Goal: Transaction & Acquisition: Purchase product/service

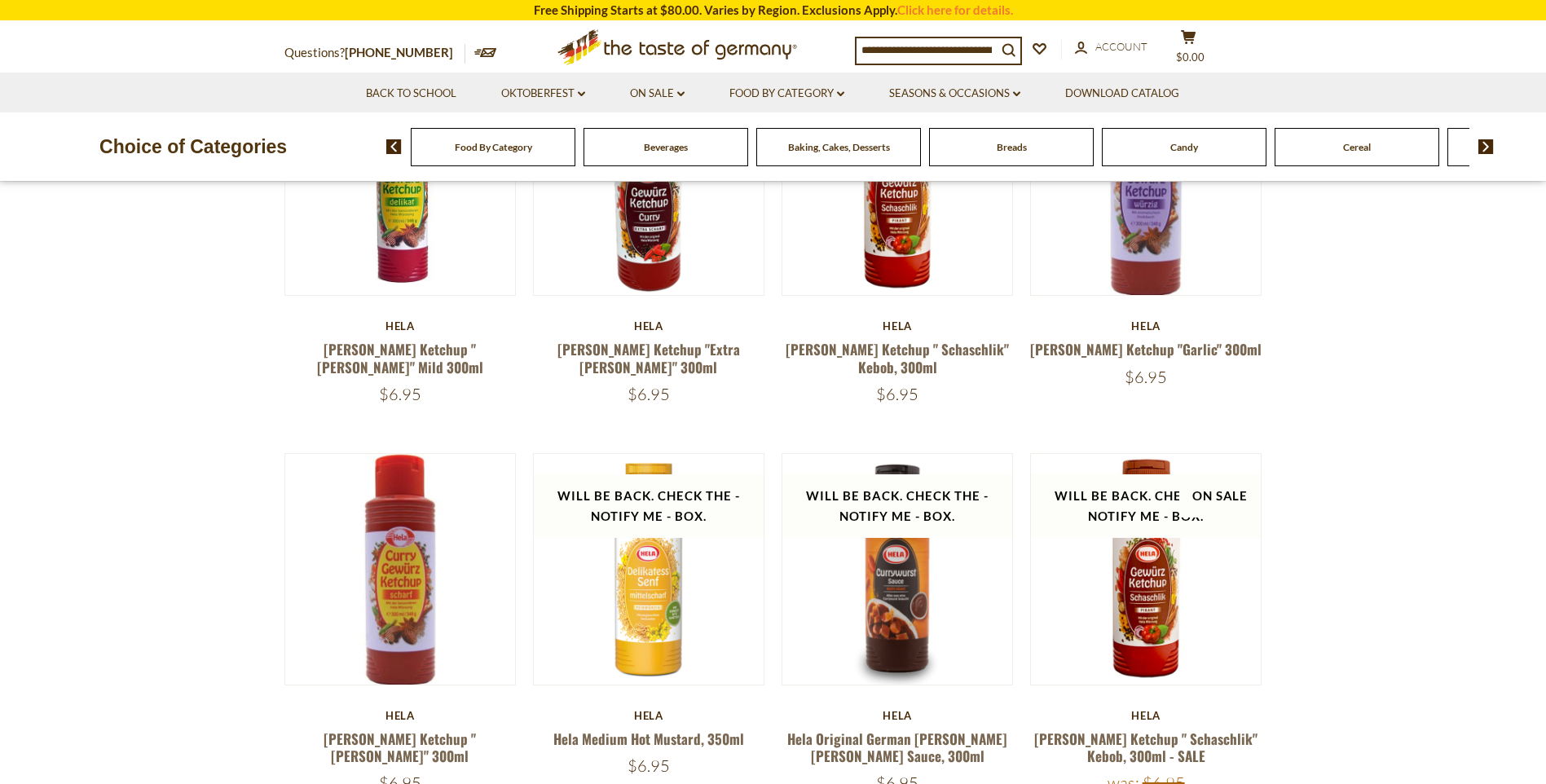
scroll to position [82, 0]
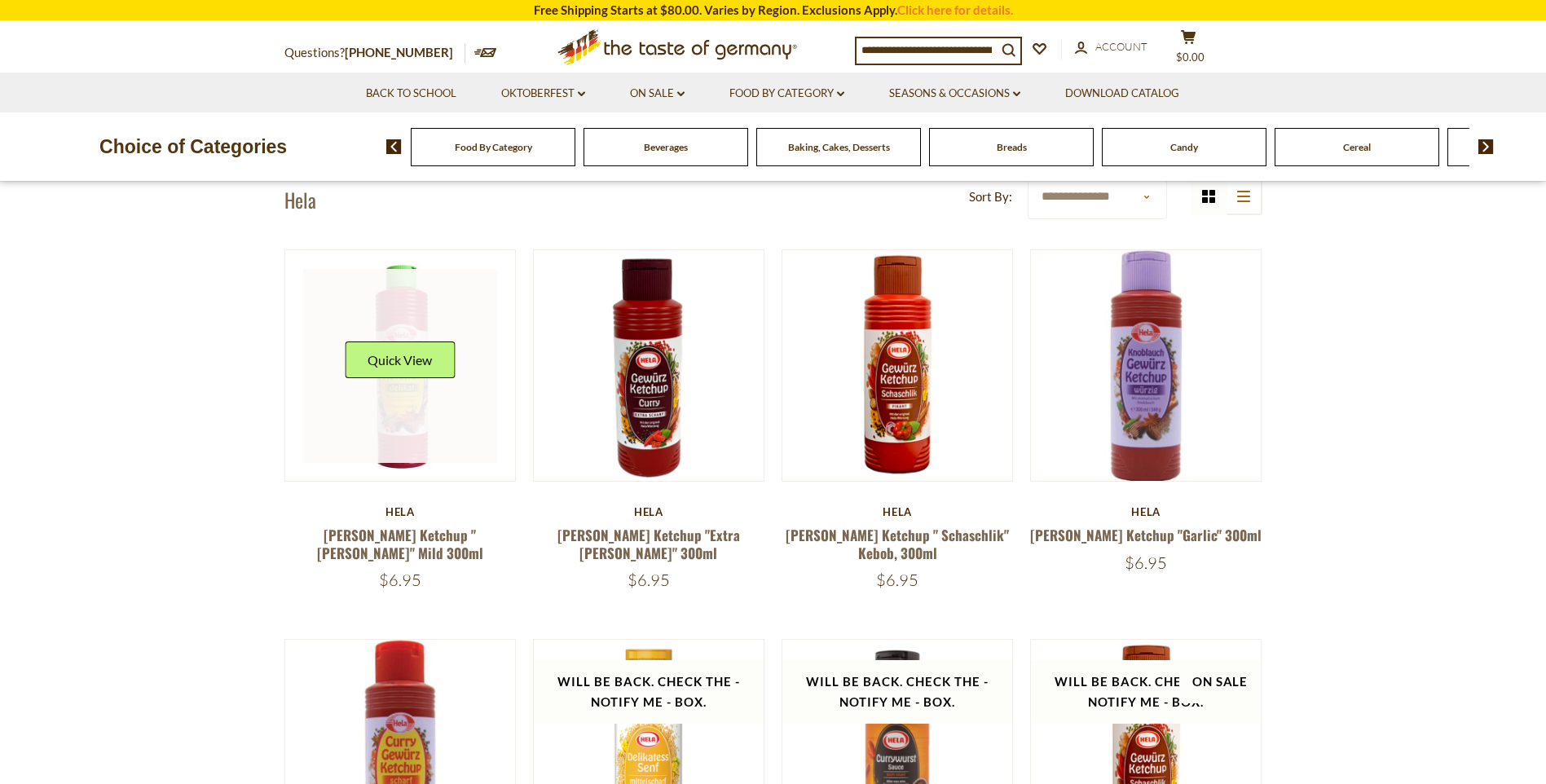
click at [417, 384] on div "Quick View" at bounding box center [400, 366] width 194 height 194
click at [391, 430] on link at bounding box center [400, 366] width 194 height 194
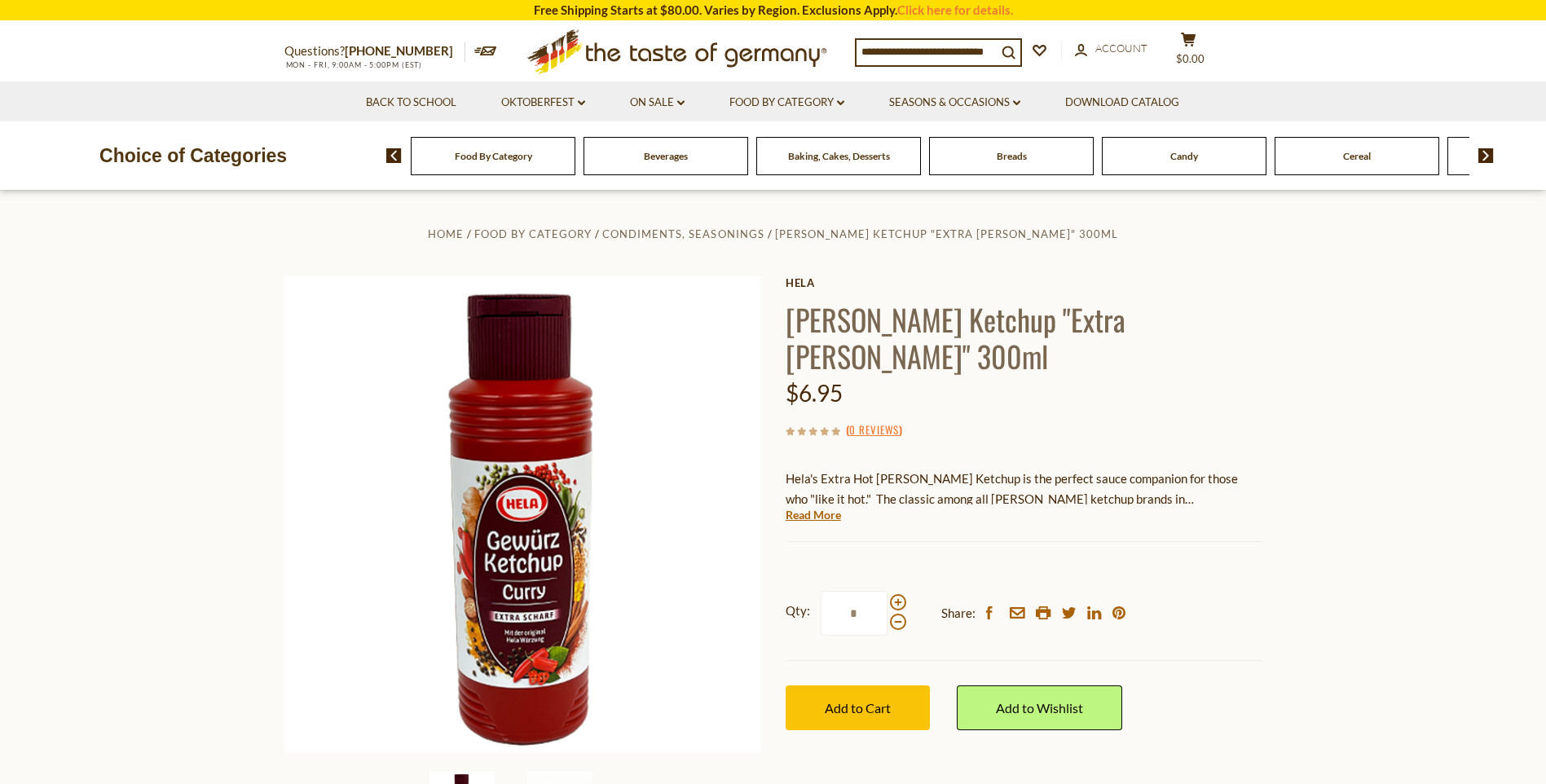
click at [893, 468] on p "Hela's Extra Hot Curry Ketchup is the perfect sauce companion for those who "li…" at bounding box center [1024, 488] width 477 height 41
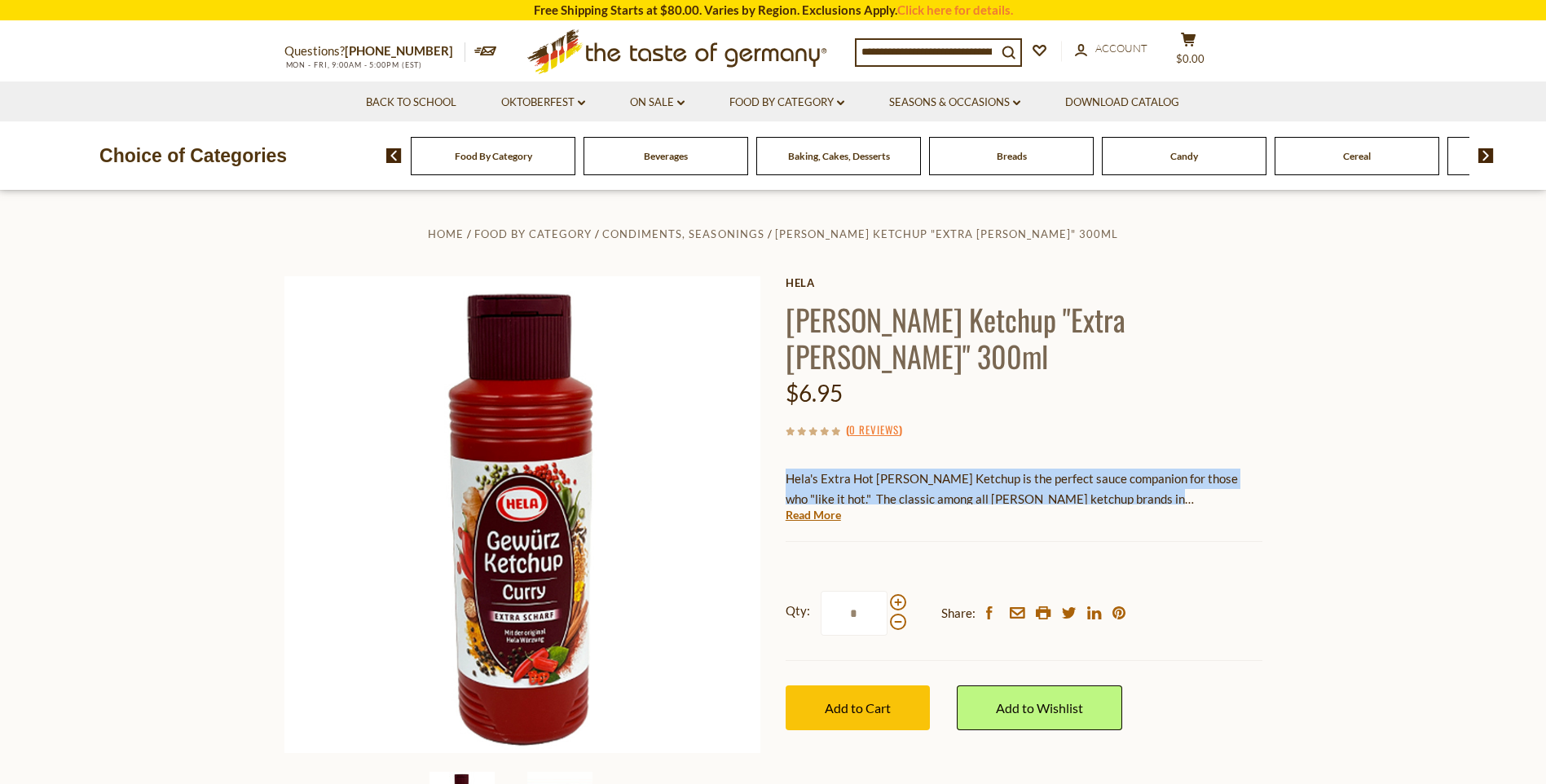
click at [893, 468] on p "Hela's Extra Hot Curry Ketchup is the perfect sauce companion for those who "li…" at bounding box center [1024, 488] width 477 height 41
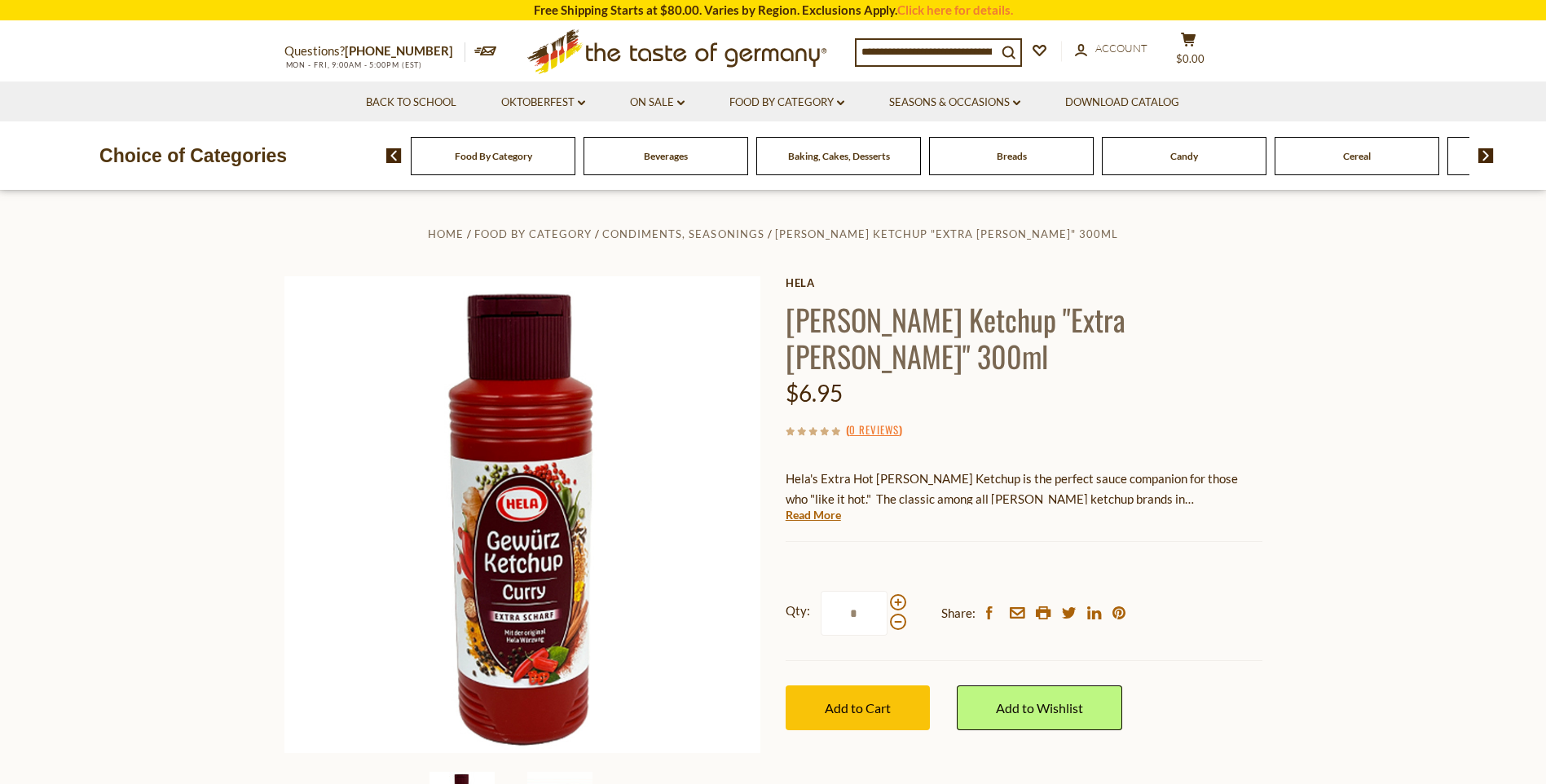
drag, startPoint x: 893, startPoint y: 461, endPoint x: 1147, endPoint y: 474, distance: 254.3
click at [1147, 474] on div "Hela Hela Curry Ketchup "Extra Scharf" 300ml $6.95 ( 0 Reviews ) Hela's Extra H…" at bounding box center [1024, 520] width 477 height 490
click at [801, 507] on link "Read More" at bounding box center [814, 515] width 55 height 16
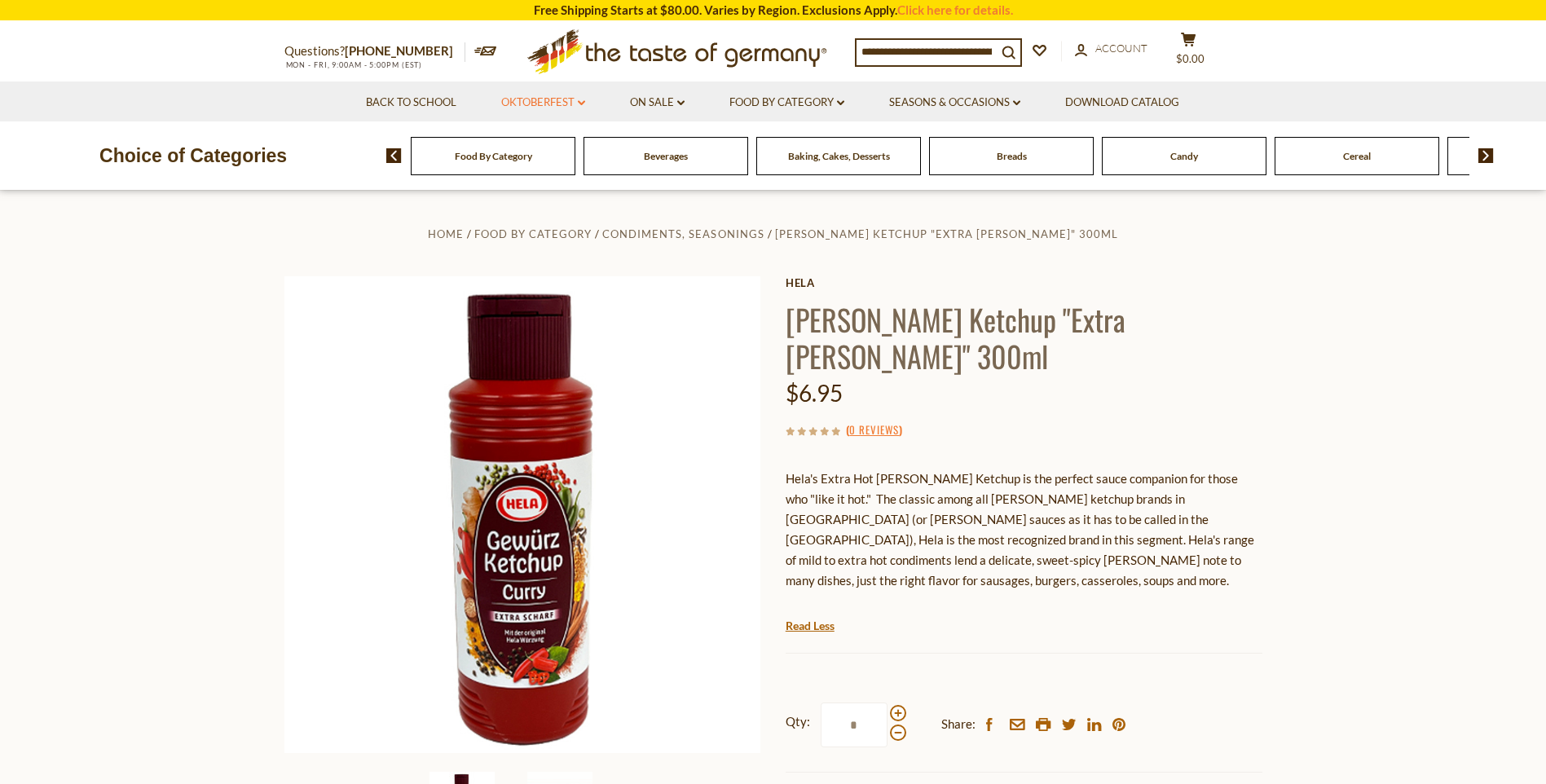
click at [543, 98] on link "Oktoberfest dropdown_arrow" at bounding box center [543, 102] width 84 height 18
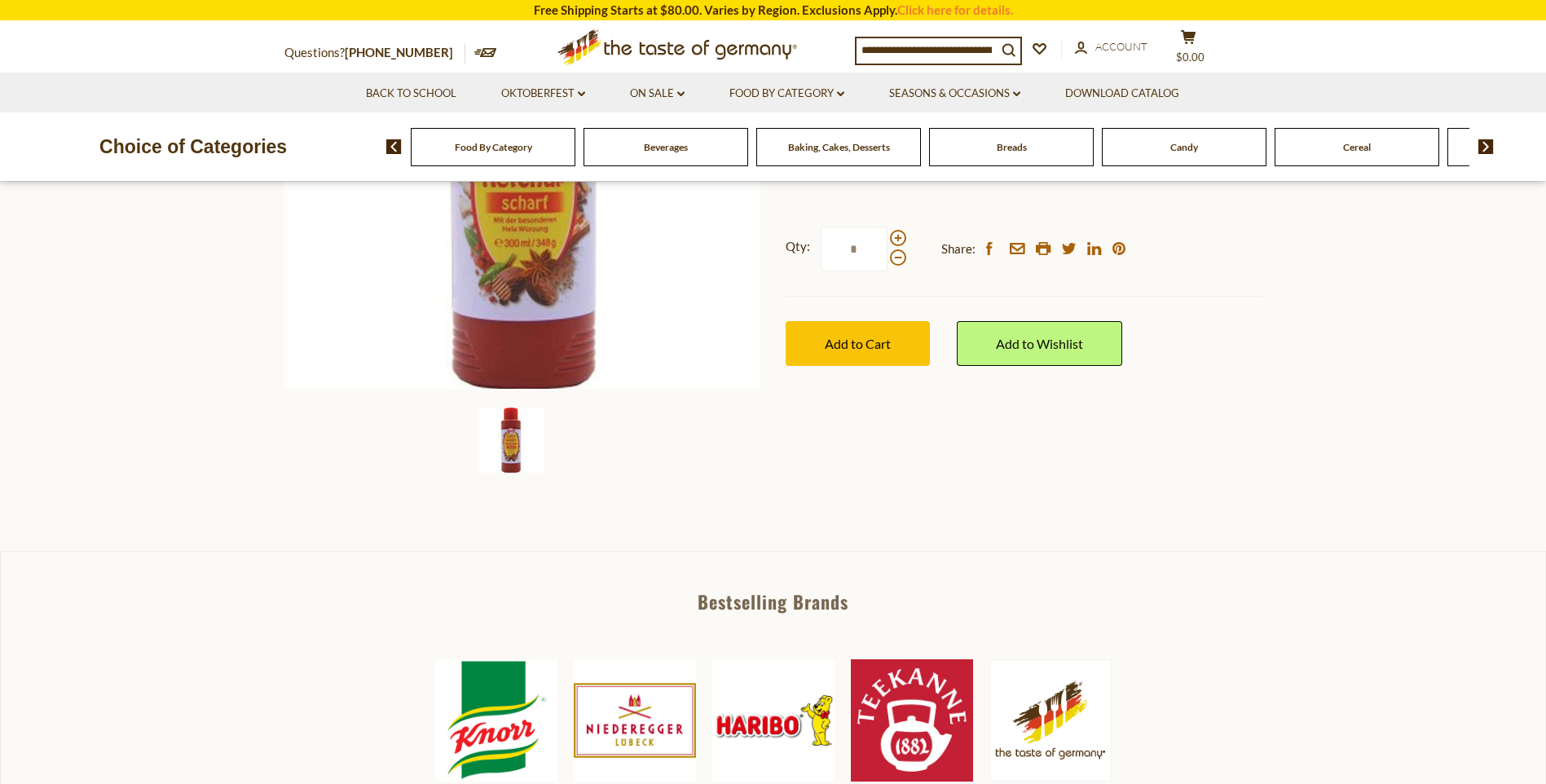
scroll to position [82, 0]
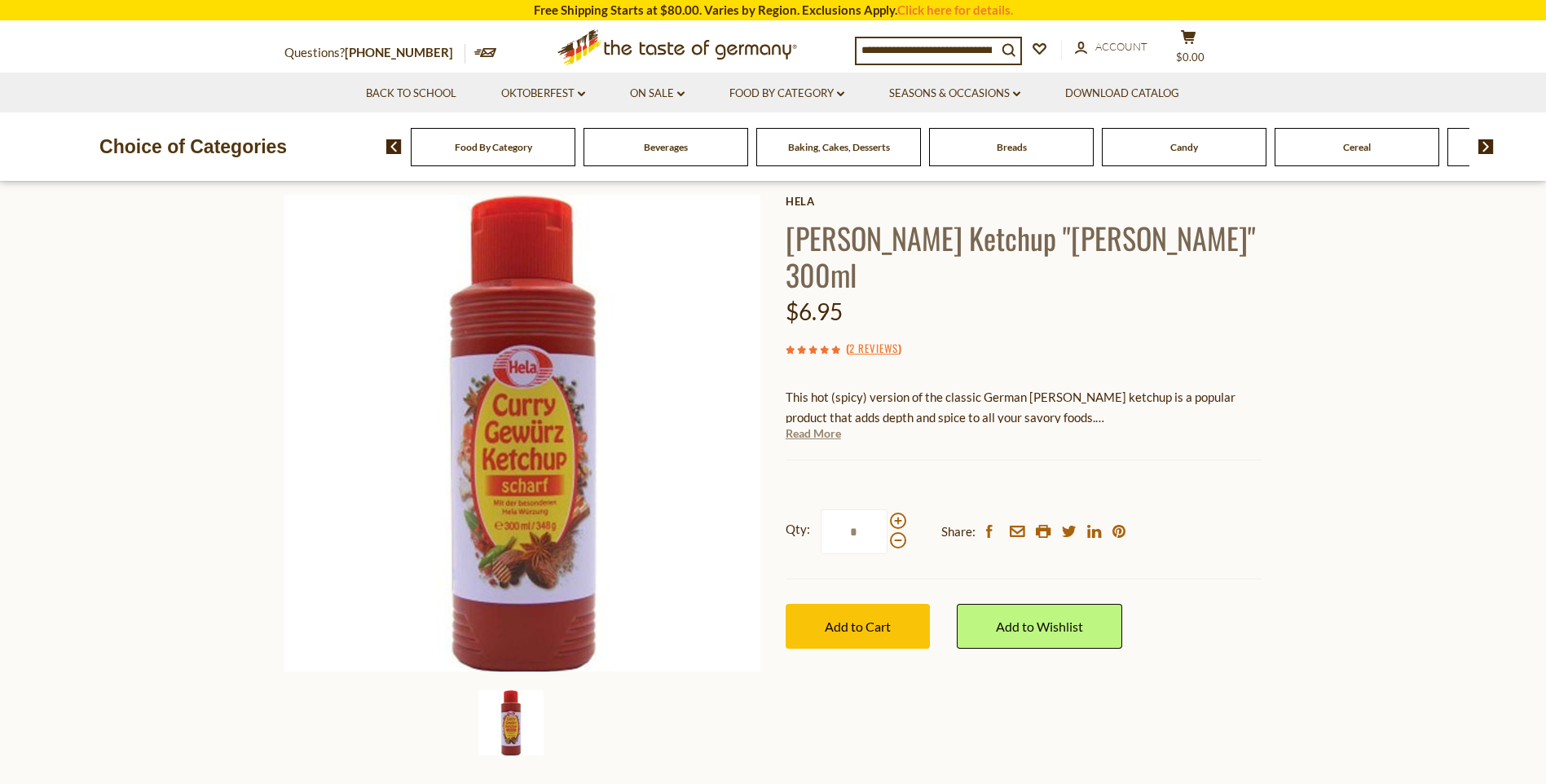
click at [826, 426] on link "Read More" at bounding box center [814, 433] width 55 height 16
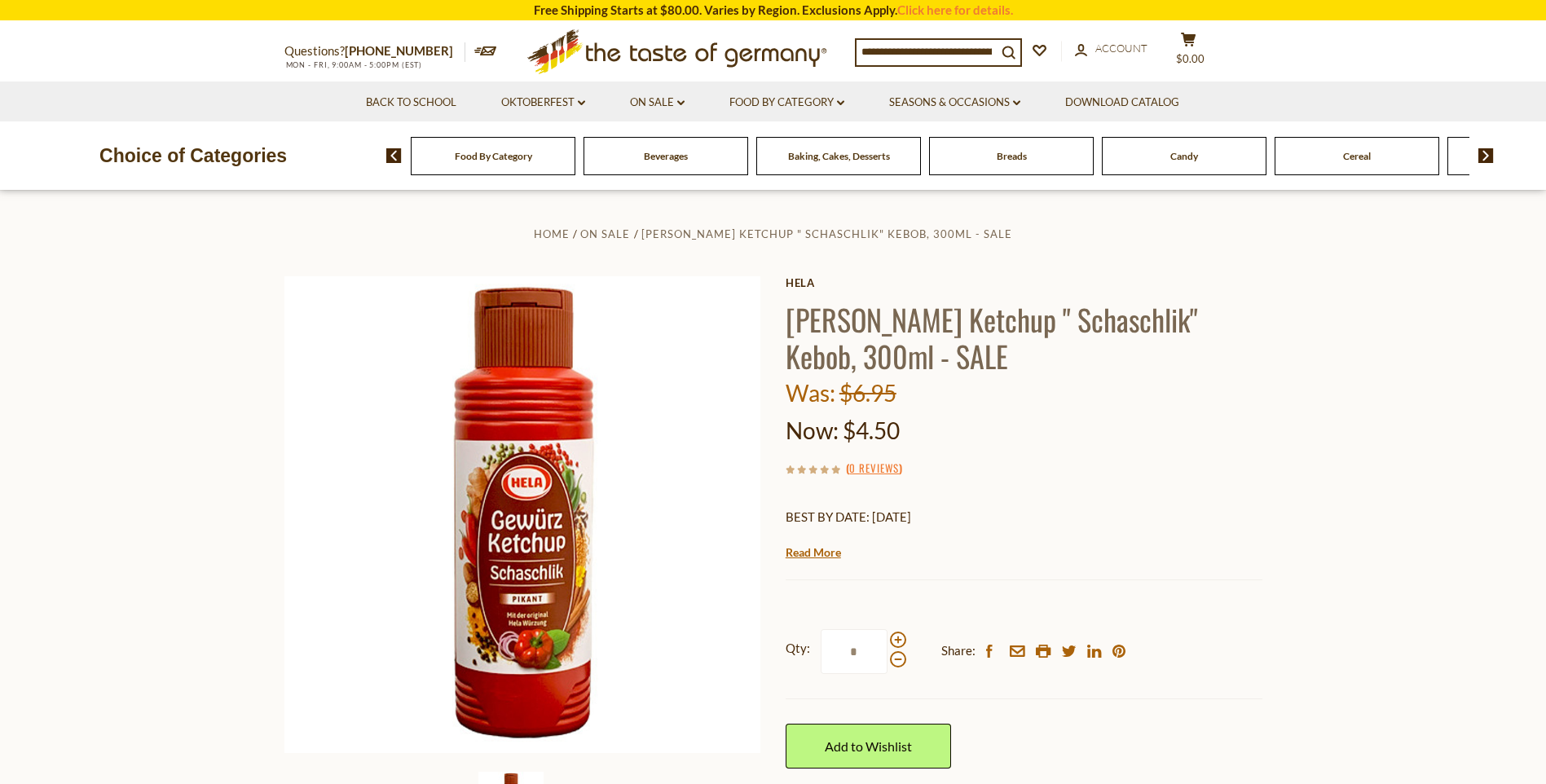
click at [1036, 334] on h1 "Hela Curry Ketchup " Schaschlik" Kebob, 300ml - SALE" at bounding box center [1024, 337] width 477 height 73
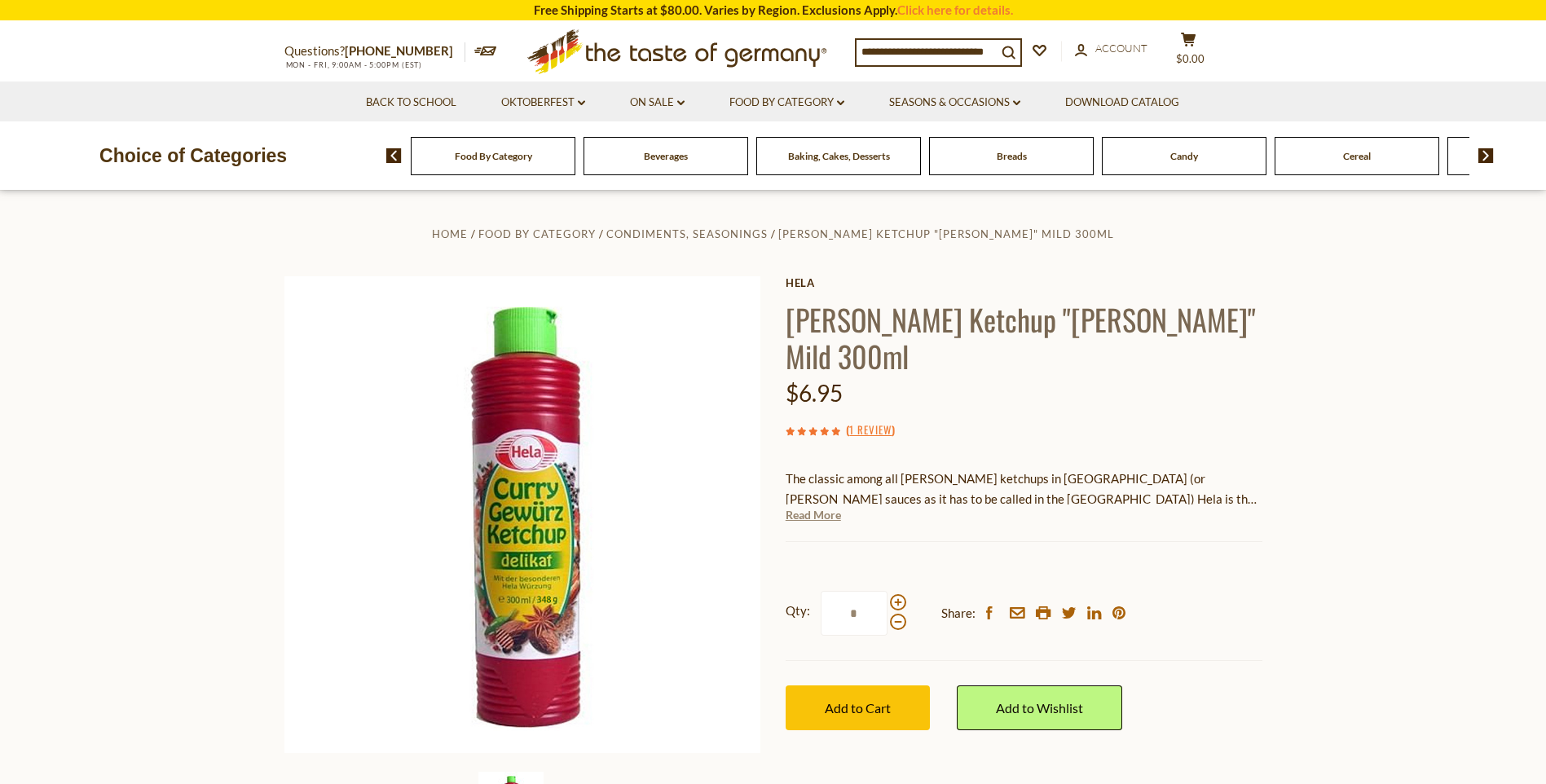
click at [799, 507] on link "Read More" at bounding box center [814, 515] width 55 height 16
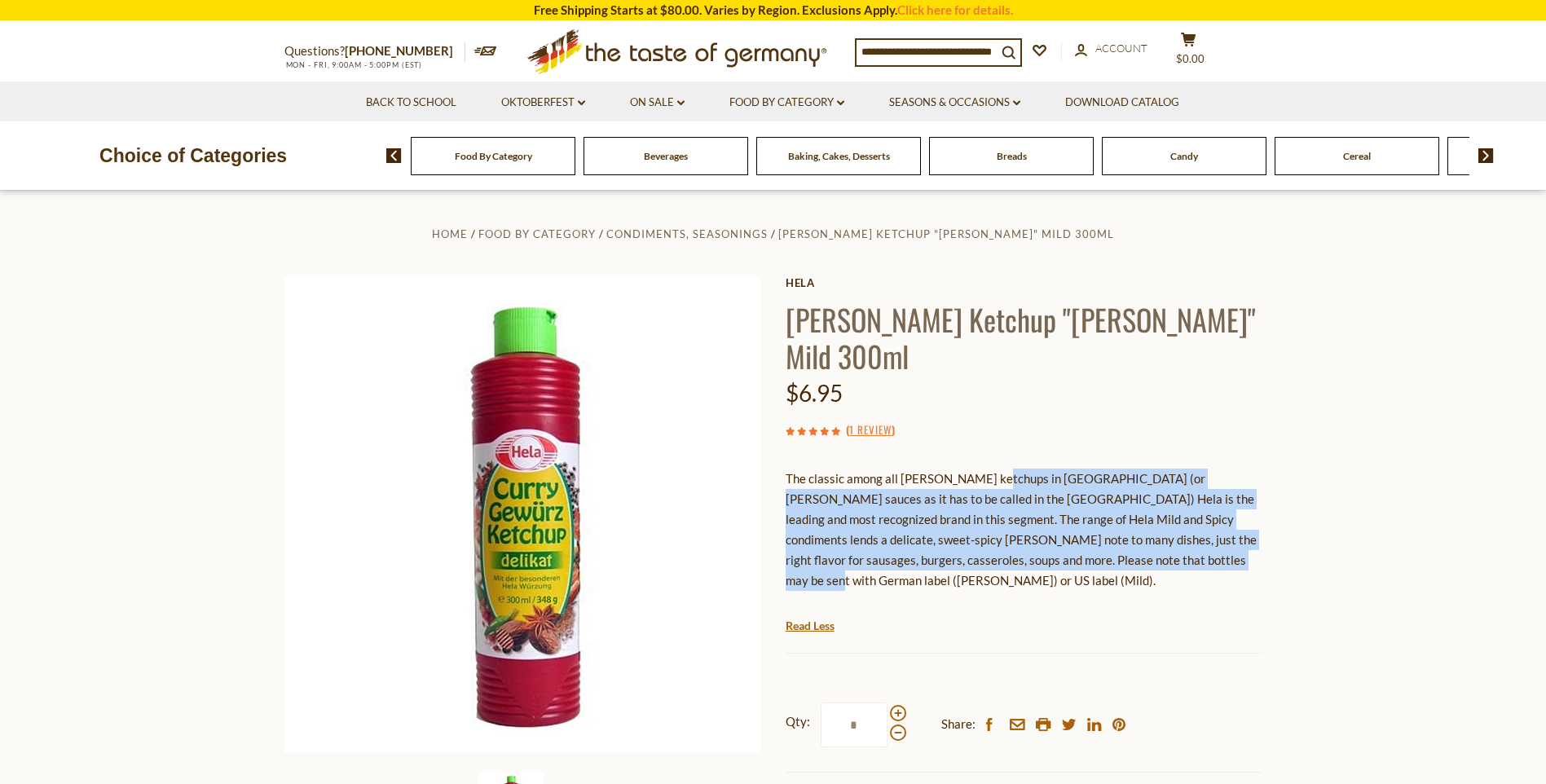
drag, startPoint x: 983, startPoint y: 447, endPoint x: 1121, endPoint y: 519, distance: 155.7
click at [1121, 519] on p "The classic among all curry ketchups in Germany (or curry sauces as it has to b…" at bounding box center [1024, 529] width 477 height 122
drag, startPoint x: 1121, startPoint y: 519, endPoint x: 984, endPoint y: 524, distance: 137.1
click at [962, 519] on p "The classic among all curry ketchups in Germany (or curry sauces as it has to b…" at bounding box center [1024, 529] width 477 height 122
drag, startPoint x: 1143, startPoint y: 531, endPoint x: 968, endPoint y: 452, distance: 192.0
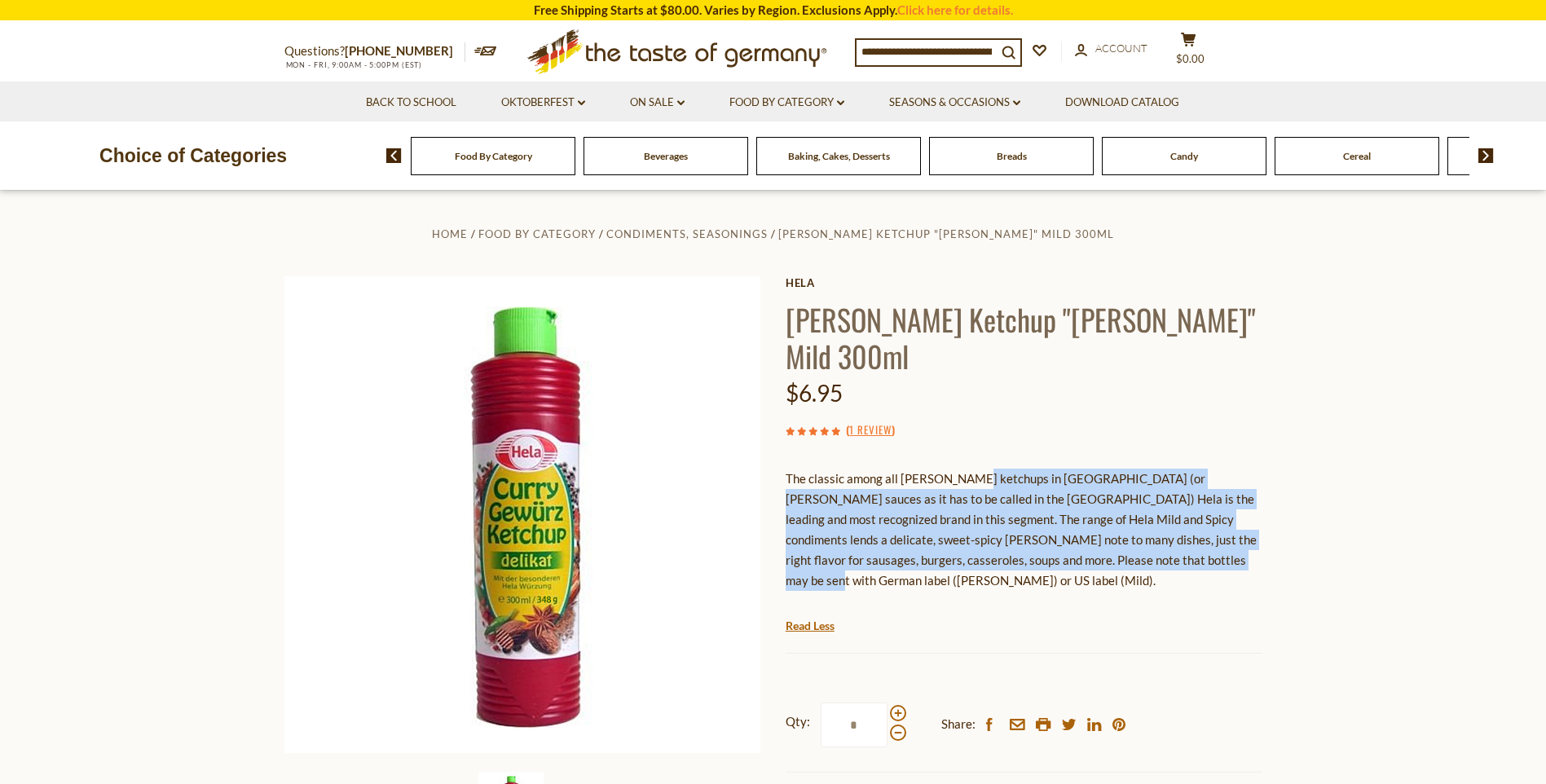
click at [968, 468] on p "The classic among all curry ketchups in Germany (or curry sauces as it has to b…" at bounding box center [1024, 529] width 477 height 122
drag, startPoint x: 968, startPoint y: 452, endPoint x: 915, endPoint y: 466, distance: 54.8
click at [982, 516] on p "The classic among all curry ketchups in Germany (or curry sauces as it has to b…" at bounding box center [1024, 529] width 477 height 122
drag, startPoint x: 919, startPoint y: 459, endPoint x: 1140, endPoint y: 520, distance: 229.3
click at [1140, 520] on p "The classic among all curry ketchups in Germany (or curry sauces as it has to b…" at bounding box center [1024, 529] width 477 height 122
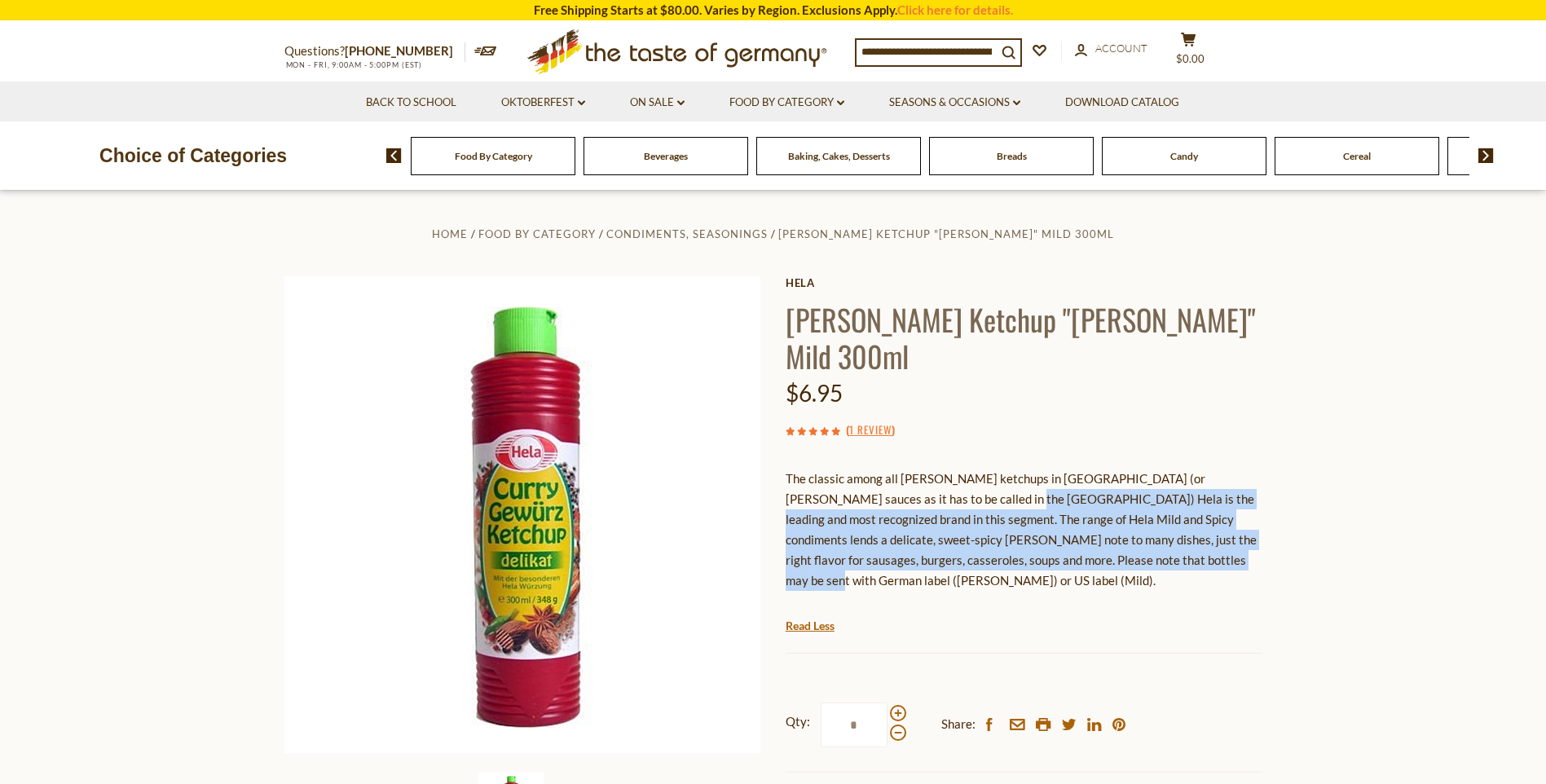
drag, startPoint x: 1140, startPoint y: 520, endPoint x: 961, endPoint y: 481, distance: 183.2
click at [963, 481] on p "The classic among all curry ketchups in Germany (or curry sauces as it has to b…" at bounding box center [1024, 529] width 477 height 122
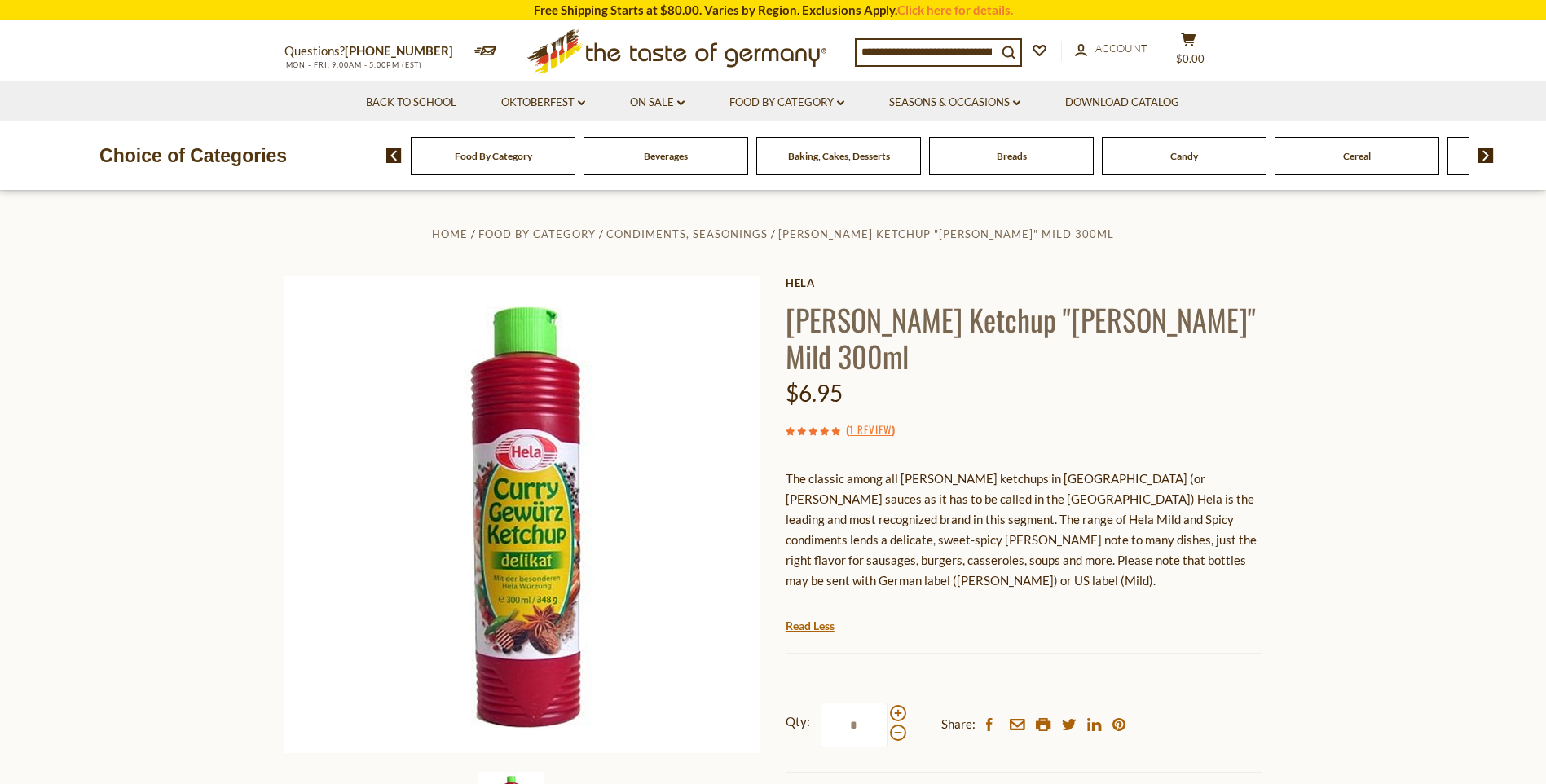
click at [1058, 478] on p "The classic among all curry ketchups in Germany (or curry sauces as it has to b…" at bounding box center [1024, 529] width 477 height 122
click at [1047, 474] on p "The classic among all curry ketchups in Germany (or curry sauces as it has to b…" at bounding box center [1024, 529] width 477 height 122
drag, startPoint x: 1047, startPoint y: 474, endPoint x: 929, endPoint y: 460, distance: 118.8
click at [929, 468] on p "The classic among all curry ketchups in Germany (or curry sauces as it has to b…" at bounding box center [1024, 529] width 477 height 122
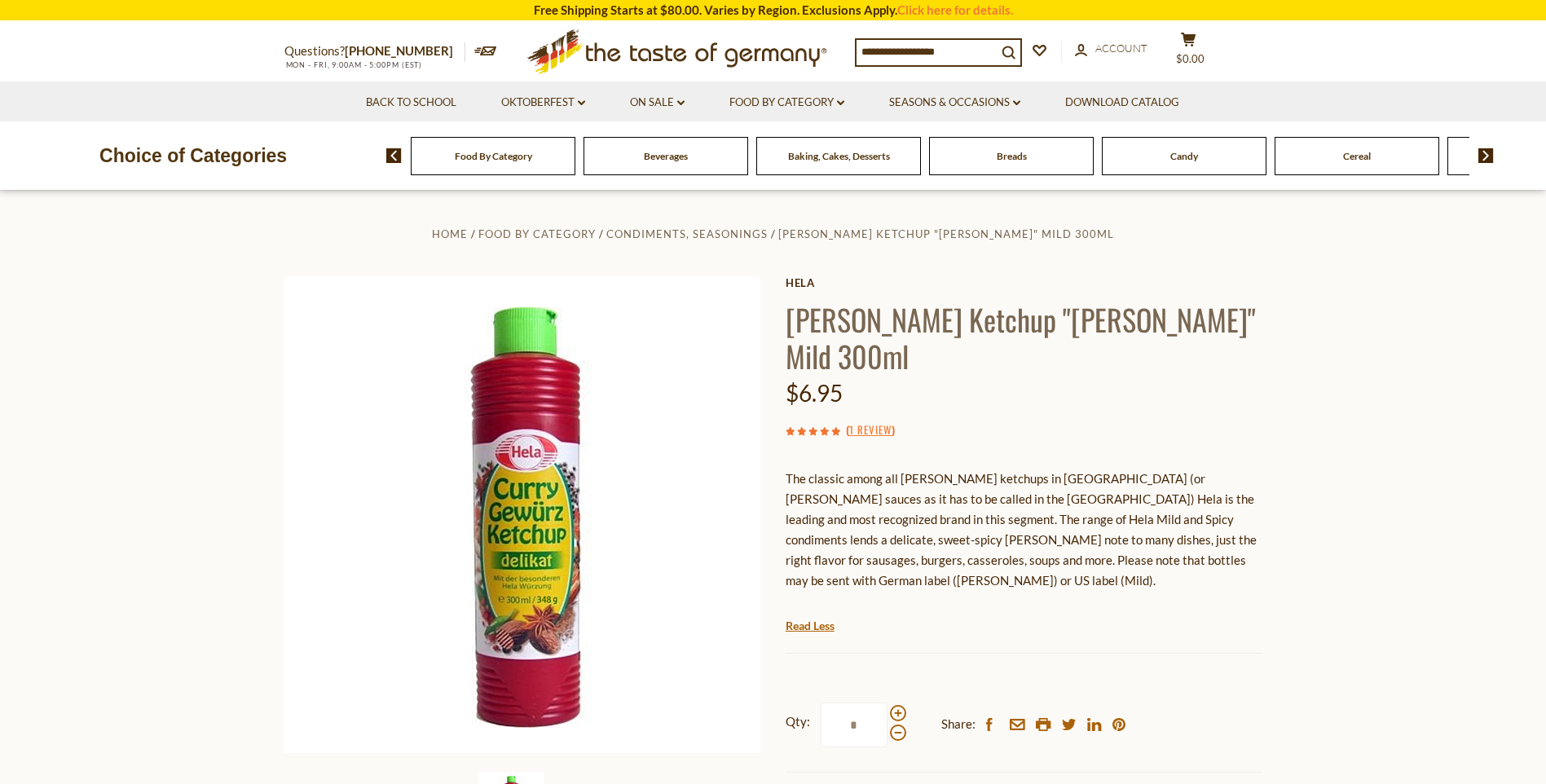
click at [923, 468] on p "The classic among all curry ketchups in Germany (or curry sauces as it has to b…" at bounding box center [1024, 529] width 477 height 122
click at [1438, 476] on section "Home Food By Category Condiments, Seasonings Hela Curry Ketchup "Delikat" Mild …" at bounding box center [773, 566] width 1546 height 752
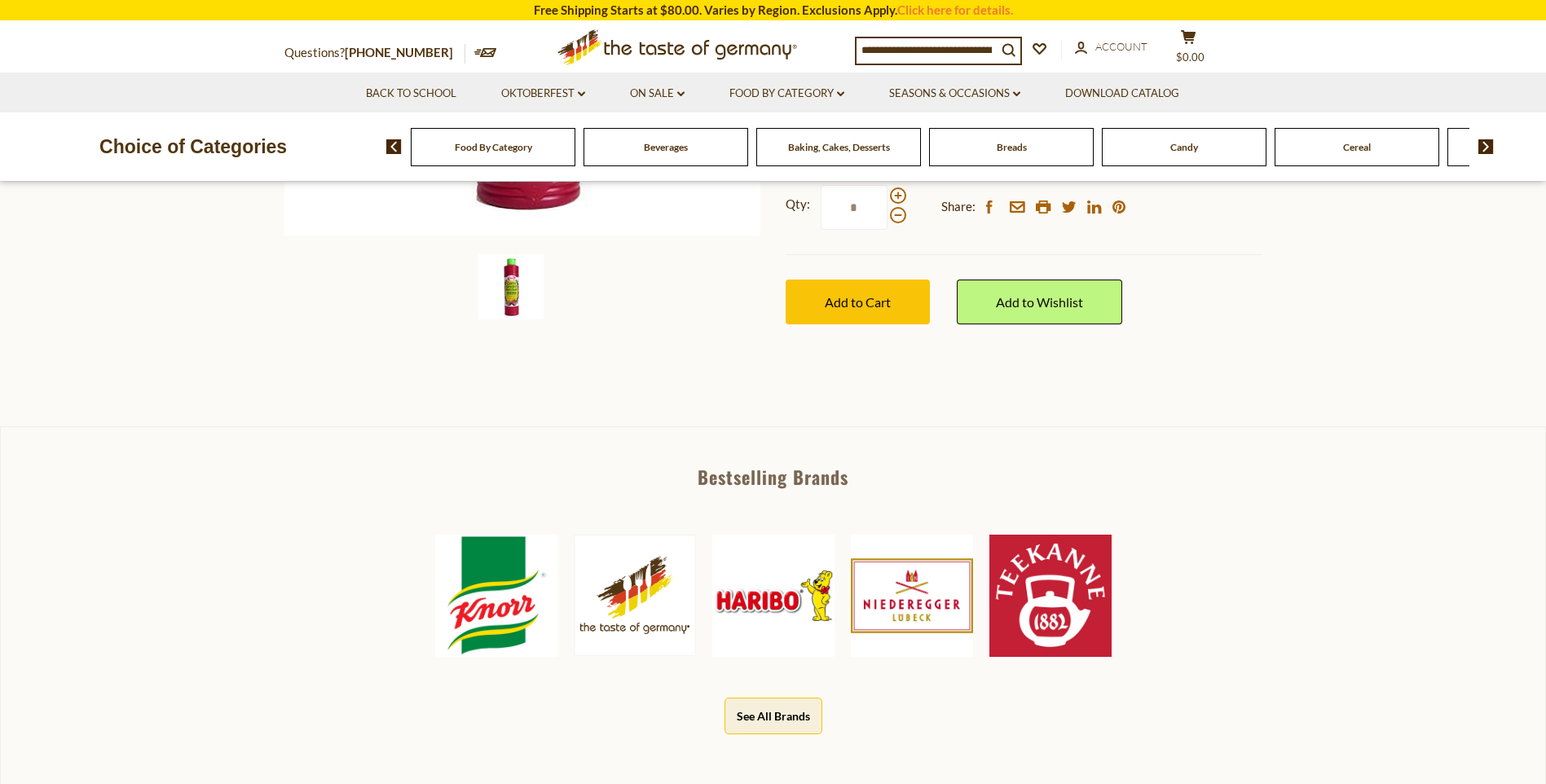
scroll to position [489, 0]
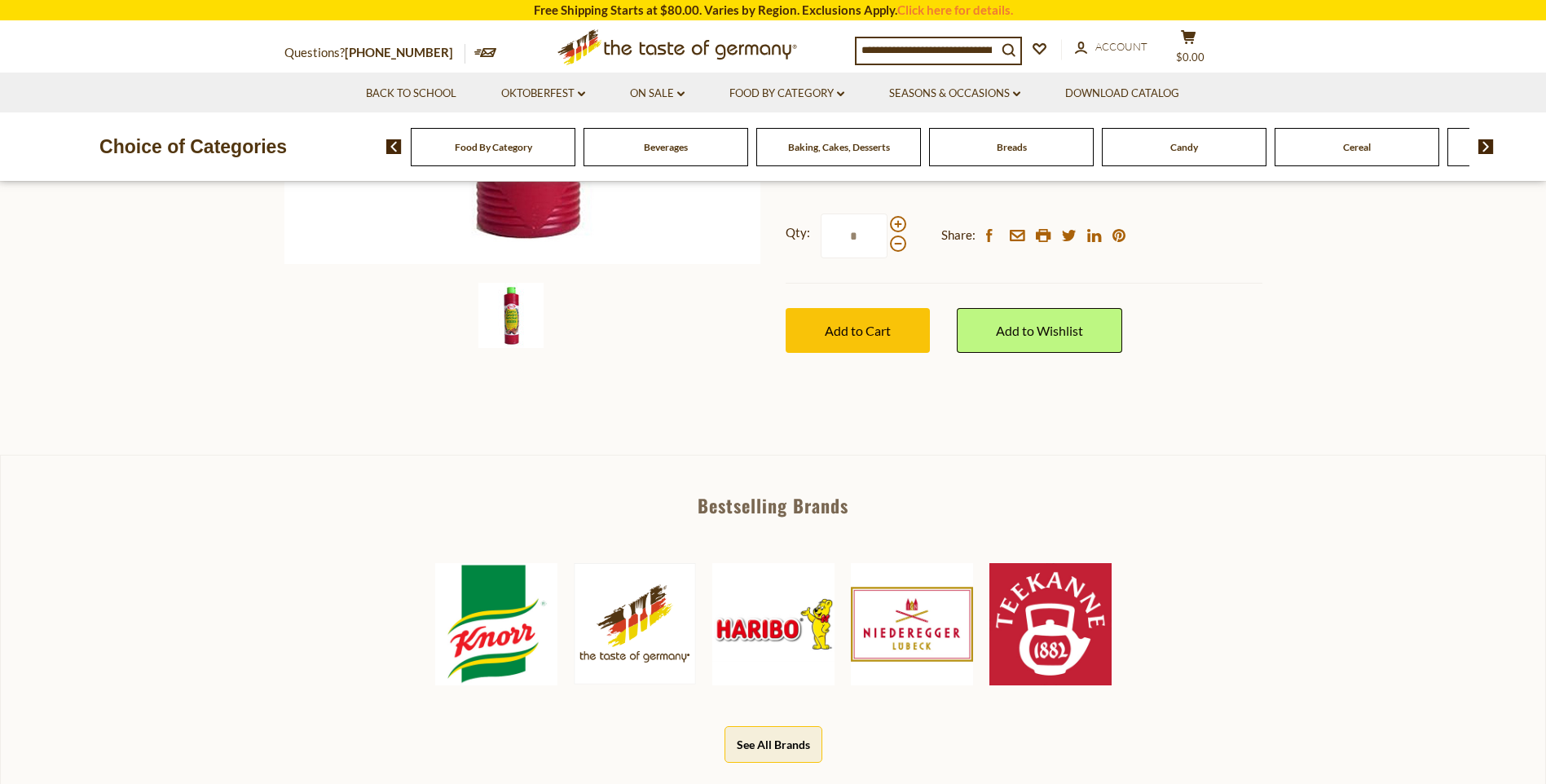
click at [1052, 578] on img at bounding box center [1050, 624] width 122 height 122
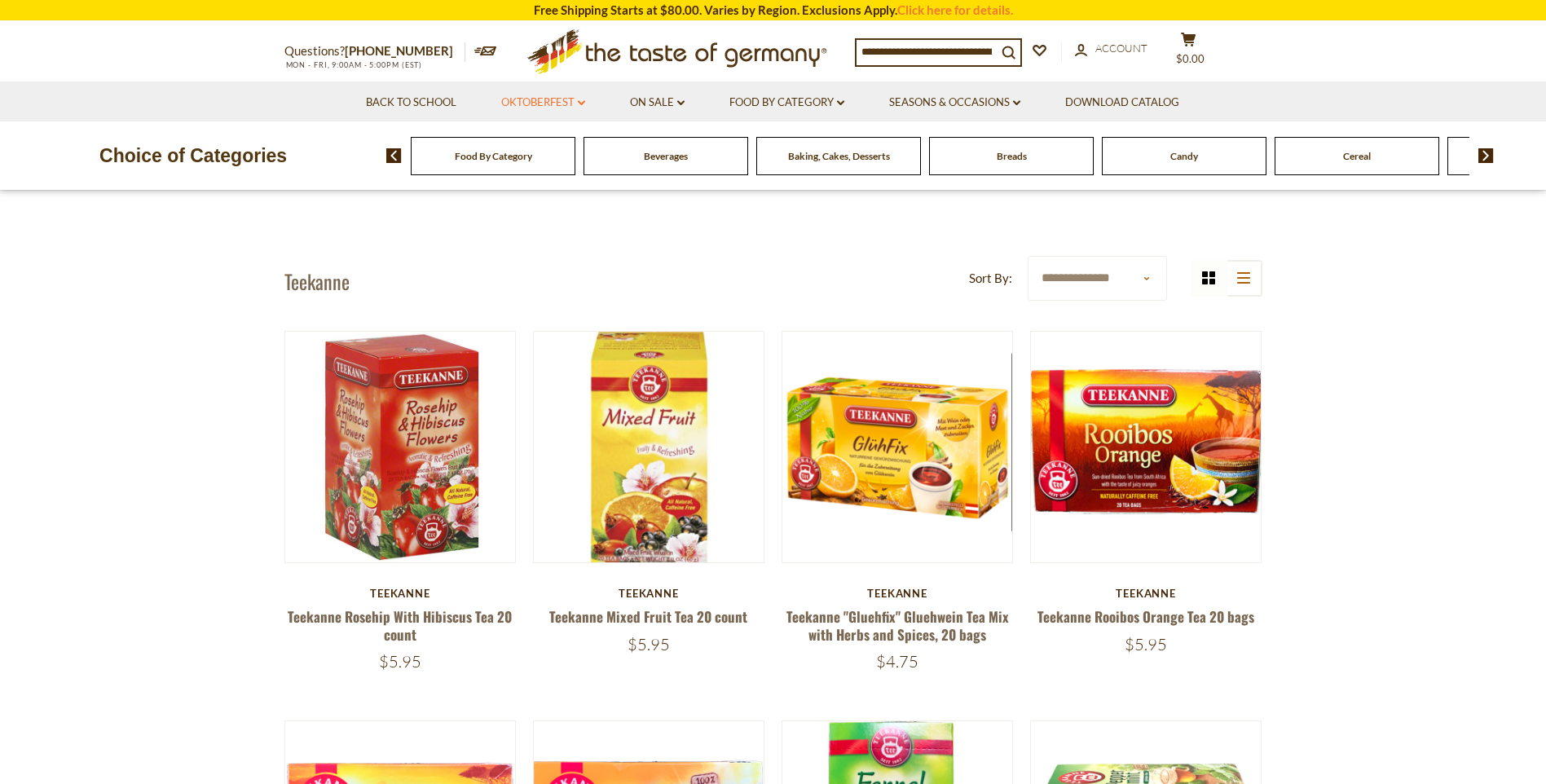
click at [548, 107] on link "Oktoberfest dropdown_arrow" at bounding box center [543, 102] width 84 height 18
click at [509, 183] on ul "All Oktoberfest Oktoberfest Foods Party Supplies" at bounding box center [543, 173] width 101 height 72
click at [509, 180] on link "Oktoberfest Foods" at bounding box center [543, 172] width 101 height 14
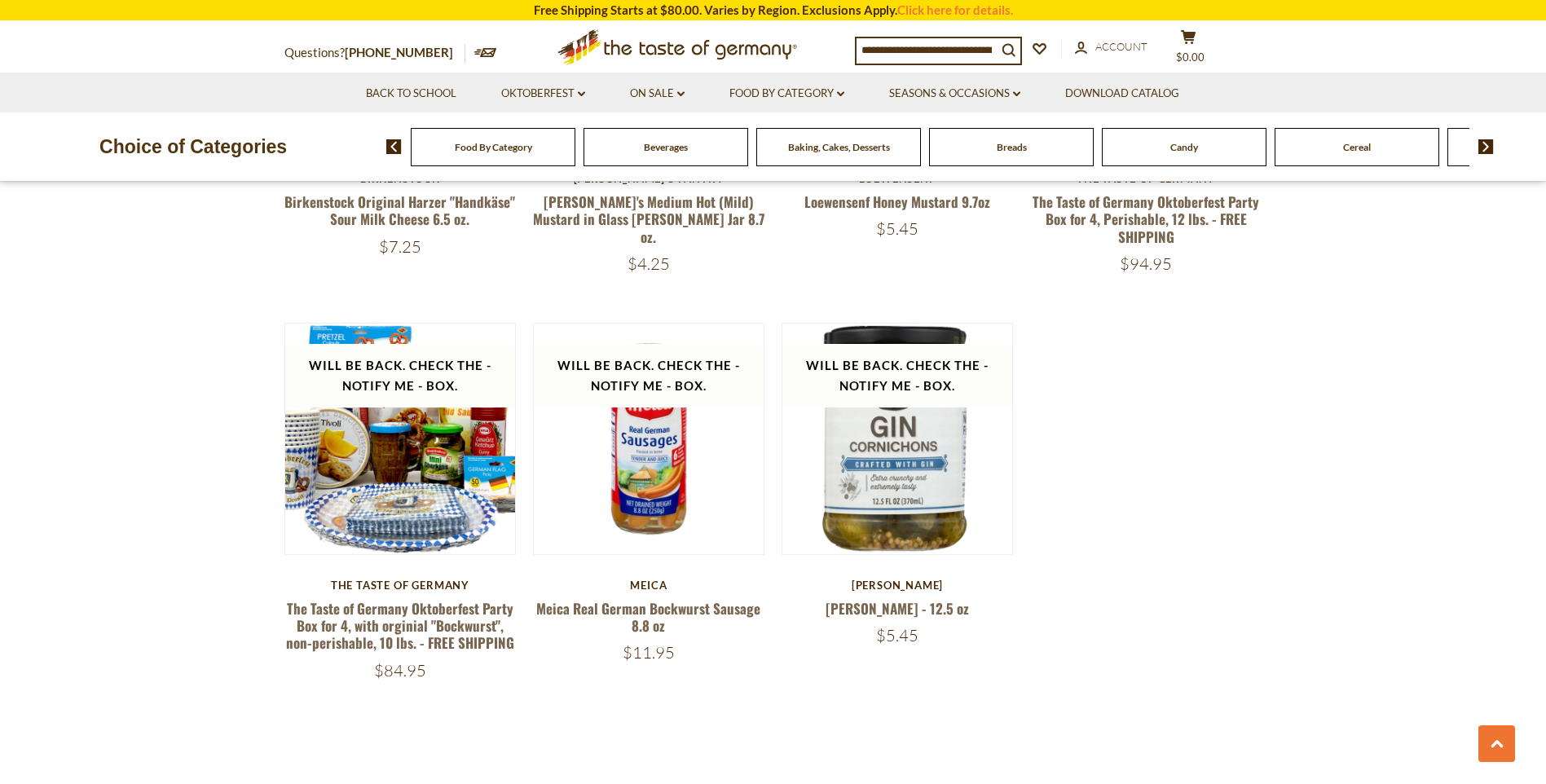
scroll to position [2444, 0]
